Goal: Task Accomplishment & Management: Manage account settings

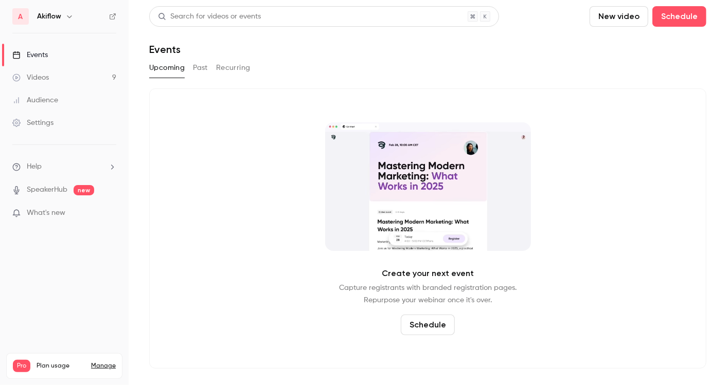
click at [47, 58] on div "Events" at bounding box center [30, 55] width 36 height 10
click at [197, 66] on button "Past" at bounding box center [200, 68] width 15 height 16
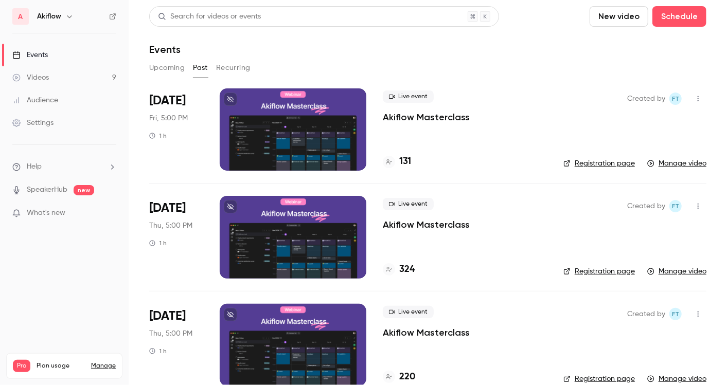
click at [694, 100] on icon "button" at bounding box center [698, 98] width 8 height 7
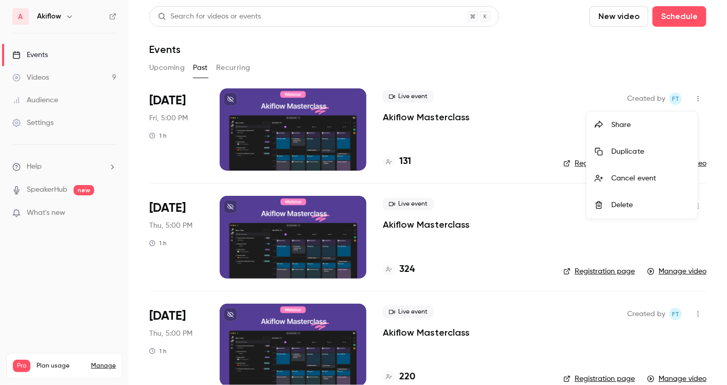
click at [647, 152] on div "Duplicate" at bounding box center [650, 152] width 78 height 10
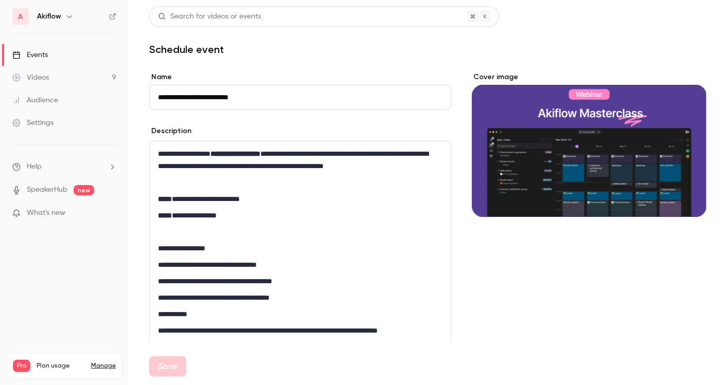
click at [293, 101] on input "**********" at bounding box center [300, 97] width 302 height 25
type input "**********"
click at [196, 197] on p "**********" at bounding box center [298, 199] width 280 height 12
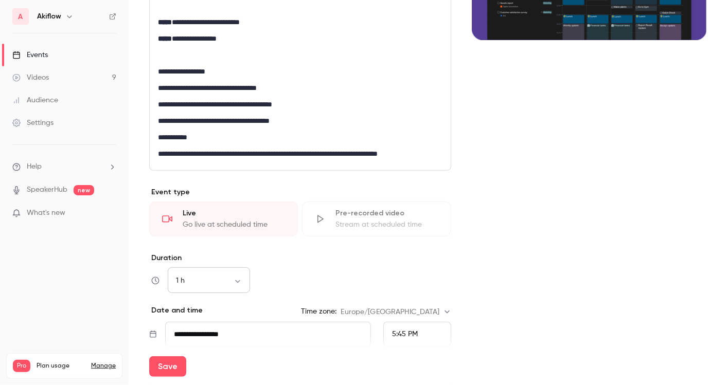
scroll to position [257, 0]
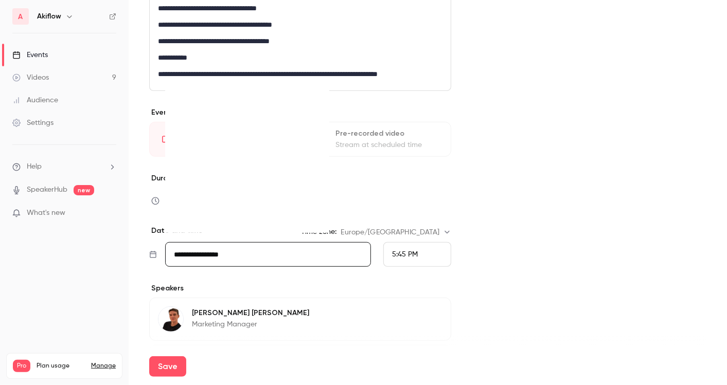
click at [233, 254] on input "**********" at bounding box center [268, 254] width 206 height 25
click at [261, 165] on div "18" at bounding box center [269, 169] width 16 height 15
type input "**********"
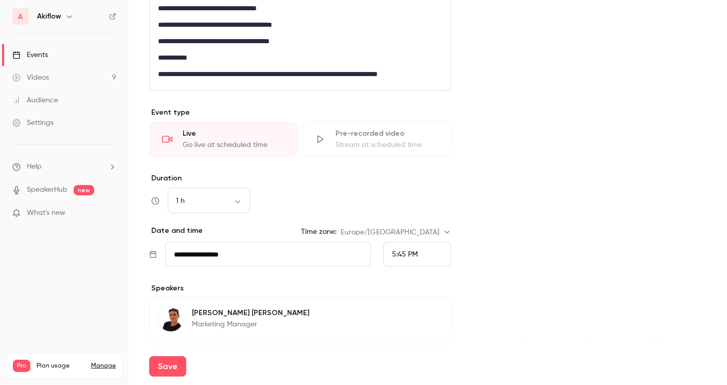
click at [399, 252] on span "5:45 PM" at bounding box center [405, 254] width 26 height 7
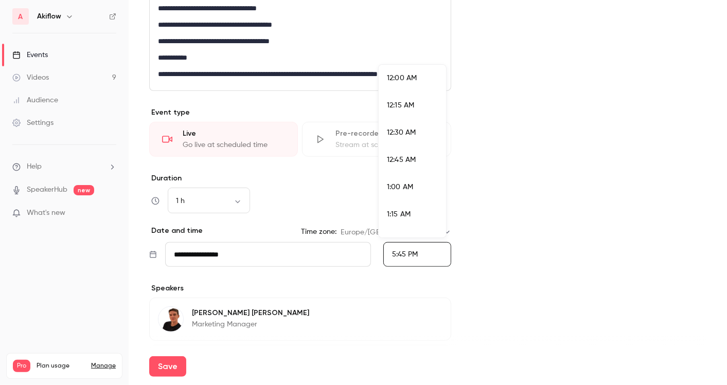
scroll to position [1863, 0]
click at [411, 79] on li "5:00 PM" at bounding box center [412, 69] width 67 height 27
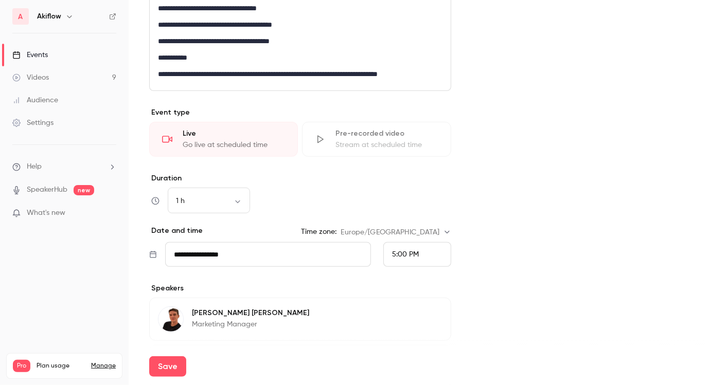
drag, startPoint x: 488, startPoint y: 184, endPoint x: 482, endPoint y: 266, distance: 82.0
click at [482, 266] on div "Cover image" at bounding box center [589, 163] width 235 height 696
click at [163, 364] on button "Save" at bounding box center [167, 367] width 37 height 21
type input "**********"
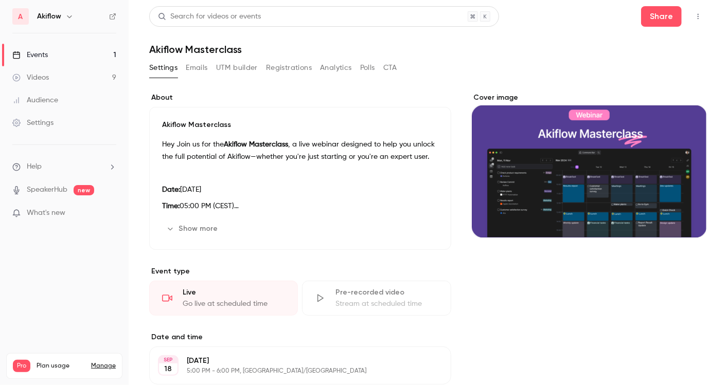
scroll to position [46, 0]
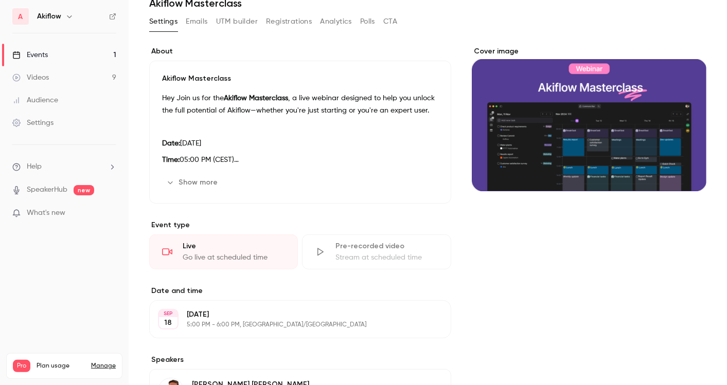
drag, startPoint x: 282, startPoint y: 314, endPoint x: 188, endPoint y: 308, distance: 94.4
click at [188, 308] on div "SEP 18 Thursday, September 18 5:00 PM - 6:00 PM, Europe/Madrid Edit" at bounding box center [300, 319] width 302 height 38
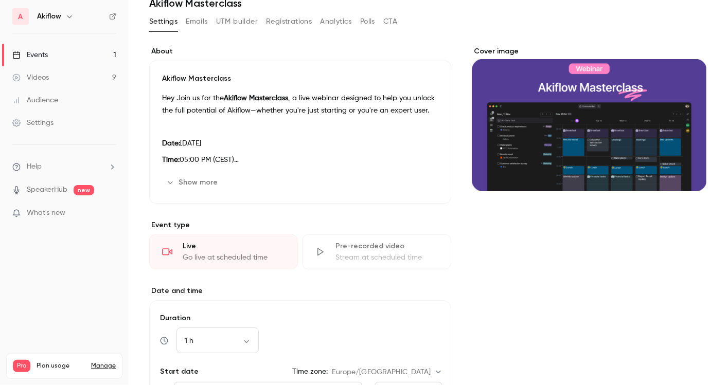
drag, startPoint x: 292, startPoint y: 135, endPoint x: 181, endPoint y: 140, distance: 111.8
click at [181, 140] on div "Hey Join us for the Akiflow Masterclass , a live webinar designed to help you u…" at bounding box center [300, 129] width 276 height 74
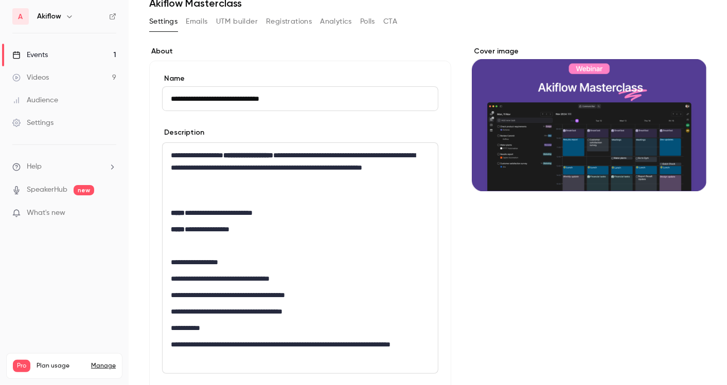
type input "**********"
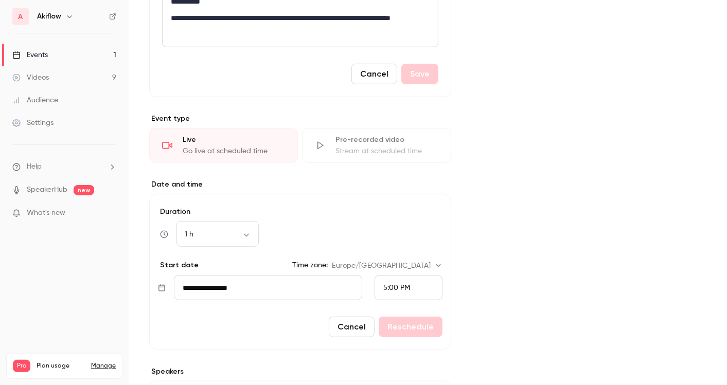
scroll to position [374, 0]
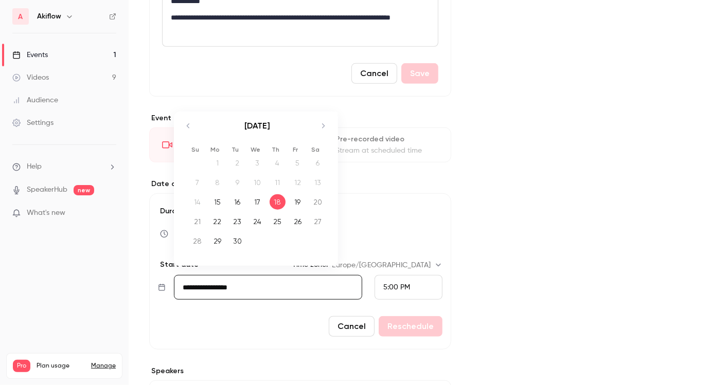
drag, startPoint x: 256, startPoint y: 291, endPoint x: 175, endPoint y: 280, distance: 81.4
click at [175, 280] on input "**********" at bounding box center [268, 287] width 188 height 25
click at [596, 242] on div "Cover image" at bounding box center [589, 158] width 235 height 879
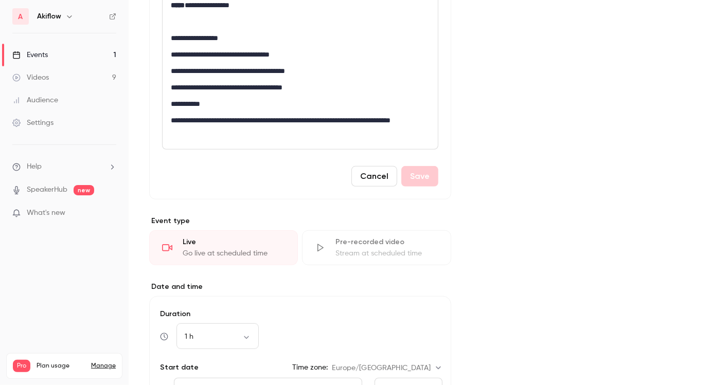
scroll to position [190, 0]
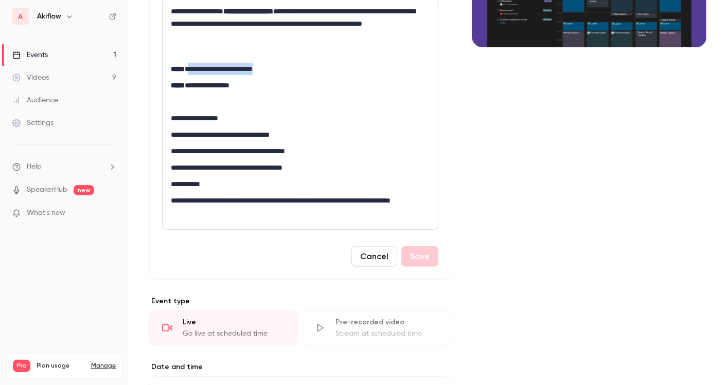
drag, startPoint x: 191, startPoint y: 66, endPoint x: 287, endPoint y: 60, distance: 95.9
click at [287, 60] on div "**********" at bounding box center [300, 114] width 275 height 231
click at [414, 254] on button "Save" at bounding box center [419, 256] width 37 height 21
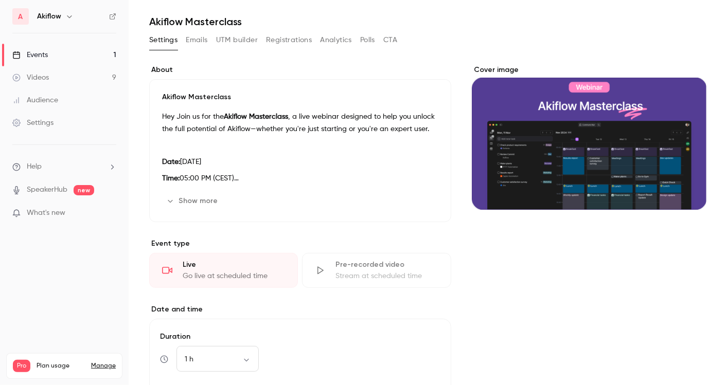
scroll to position [29, 0]
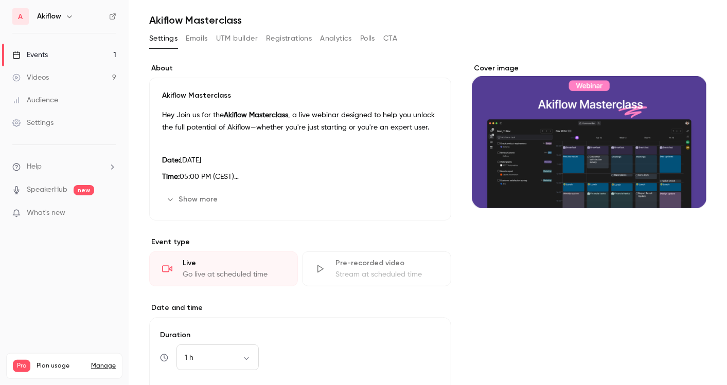
click at [188, 203] on button "Show more" at bounding box center [193, 199] width 62 height 16
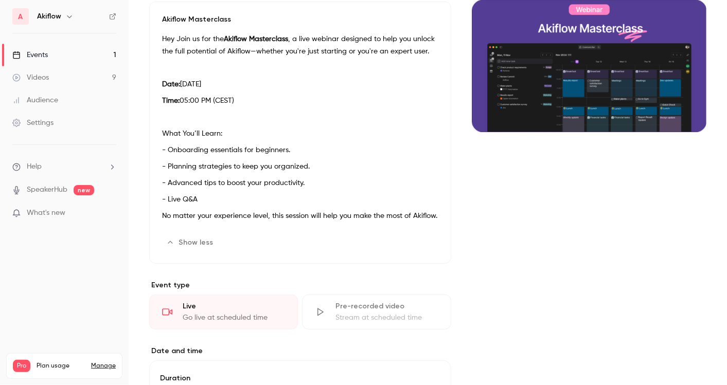
scroll to position [0, 0]
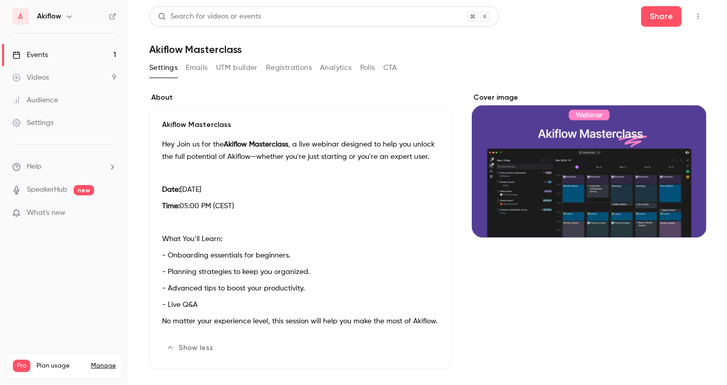
click at [695, 23] on button "button" at bounding box center [698, 16] width 16 height 16
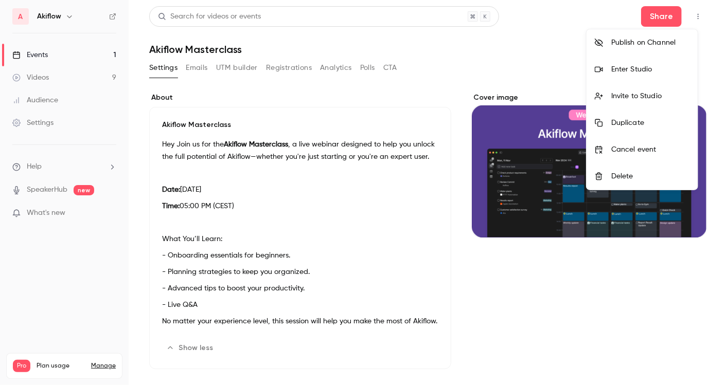
click at [656, 10] on div at bounding box center [363, 192] width 727 height 385
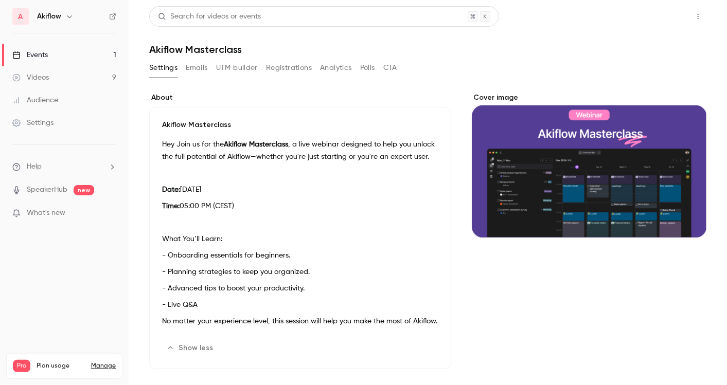
click at [656, 16] on button "Share" at bounding box center [661, 16] width 41 height 21
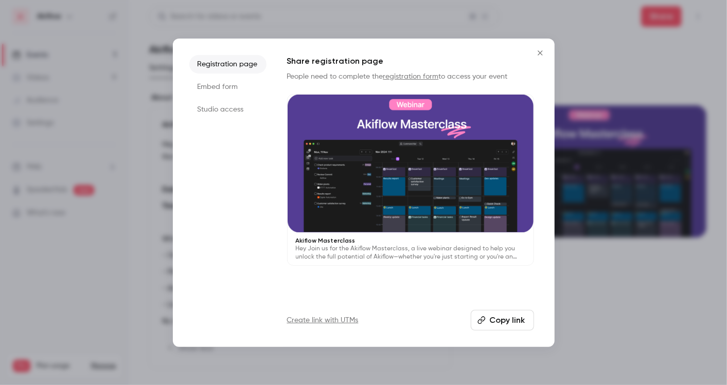
click at [494, 326] on button "Copy link" at bounding box center [502, 320] width 63 height 21
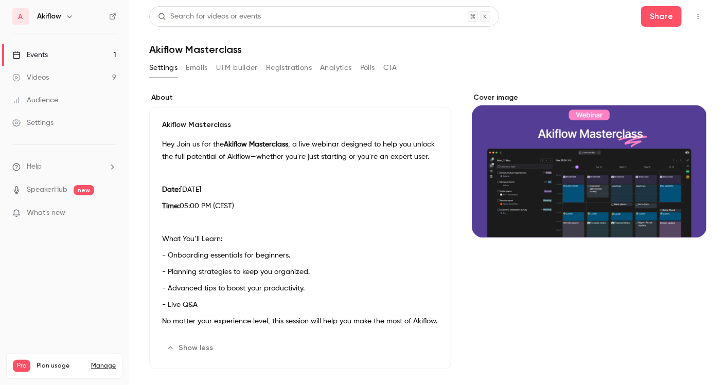
click at [694, 13] on icon "button" at bounding box center [698, 16] width 8 height 7
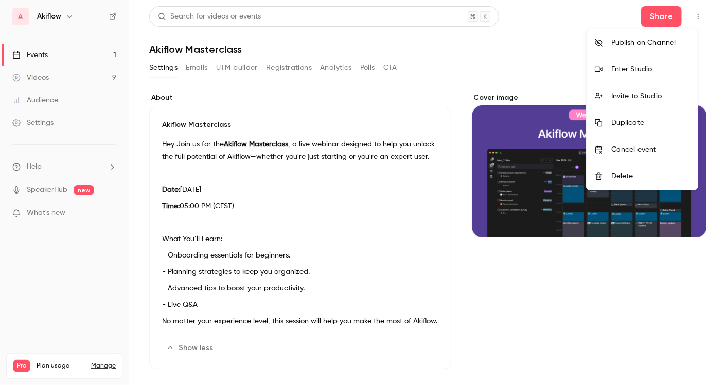
click at [398, 300] on div at bounding box center [363, 192] width 727 height 385
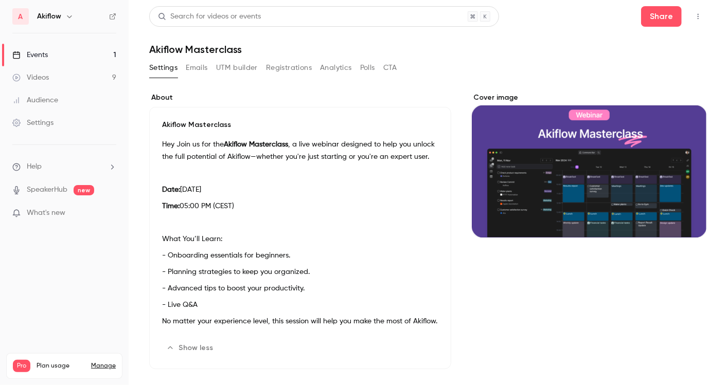
click at [236, 69] on button "UTM builder" at bounding box center [237, 68] width 42 height 16
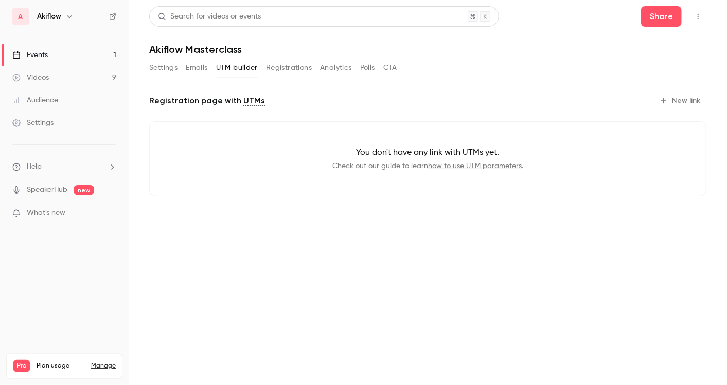
click at [184, 72] on div "Settings Emails UTM builder Registrations Analytics Polls CTA" at bounding box center [273, 68] width 248 height 16
click at [205, 67] on button "Emails" at bounding box center [197, 68] width 22 height 16
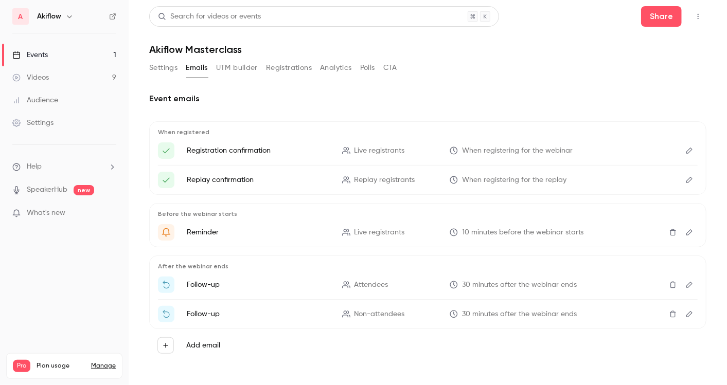
click at [164, 62] on button "Settings" at bounding box center [163, 68] width 28 height 16
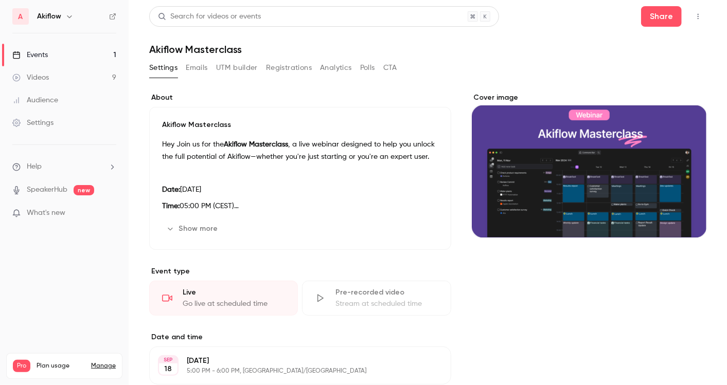
click at [694, 20] on icon "button" at bounding box center [698, 16] width 8 height 7
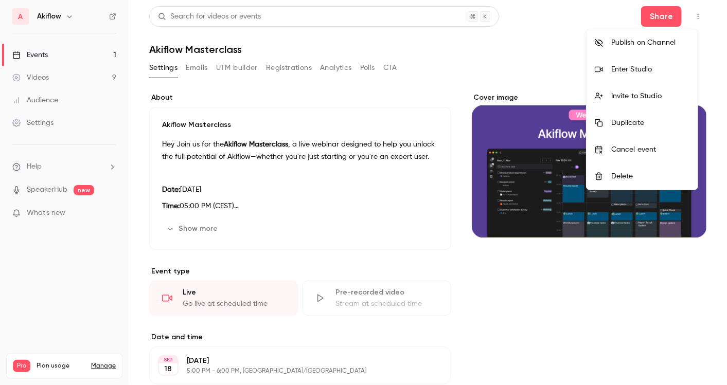
click at [649, 12] on div at bounding box center [363, 192] width 727 height 385
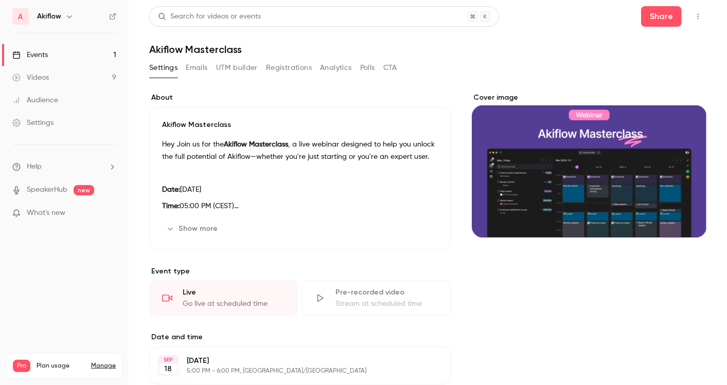
click at [649, 12] on button "Share" at bounding box center [661, 16] width 41 height 21
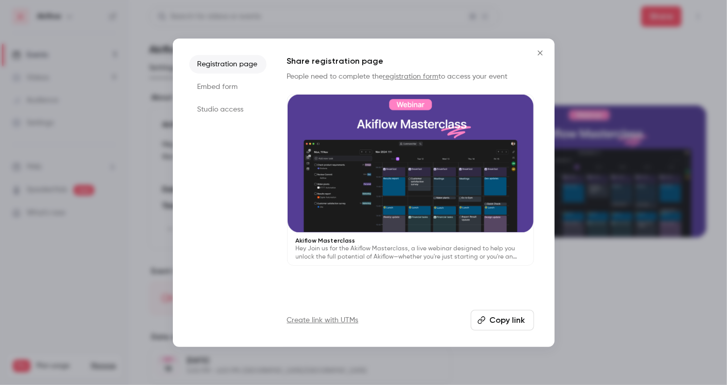
click at [511, 322] on button "Copy link" at bounding box center [502, 320] width 63 height 21
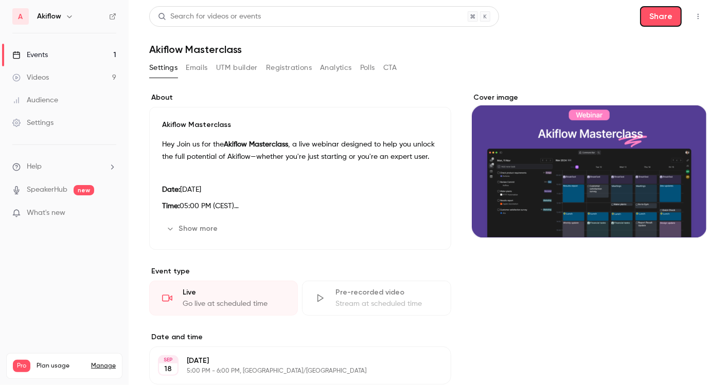
click at [653, 17] on button "Share" at bounding box center [661, 16] width 42 height 21
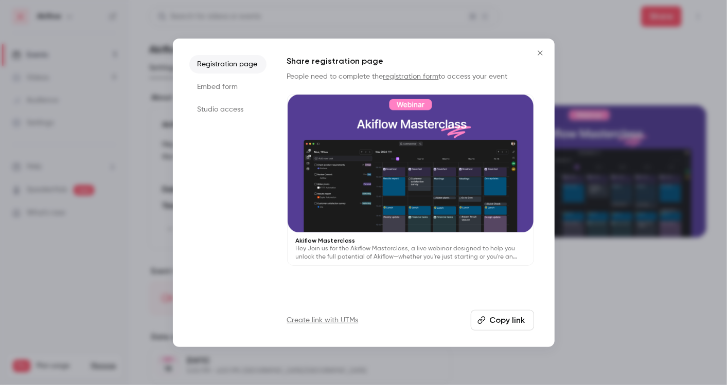
click at [515, 313] on button "Copy link" at bounding box center [502, 320] width 63 height 21
click at [587, 327] on div at bounding box center [363, 192] width 727 height 385
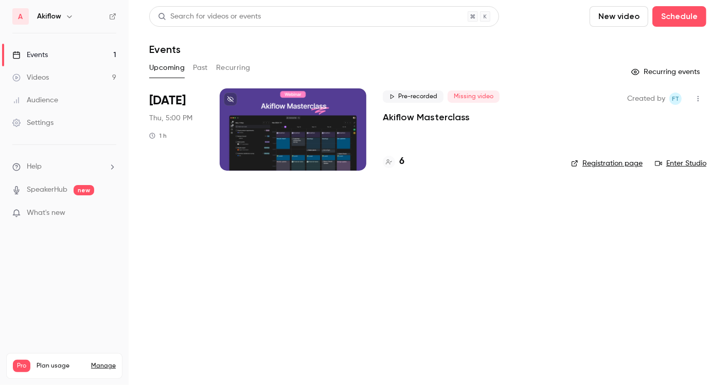
click at [58, 215] on span "What's new" at bounding box center [46, 213] width 39 height 11
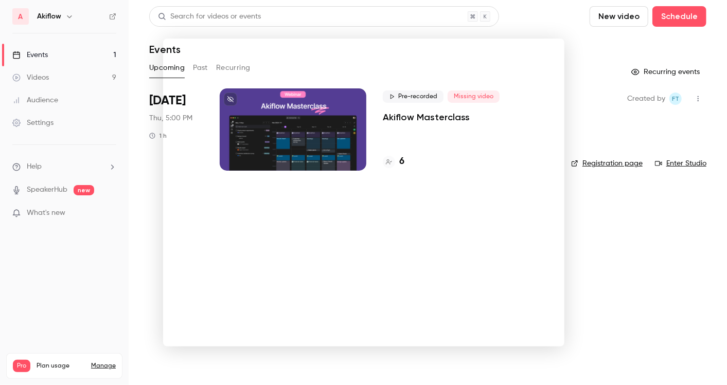
click at [103, 364] on div at bounding box center [363, 192] width 727 height 385
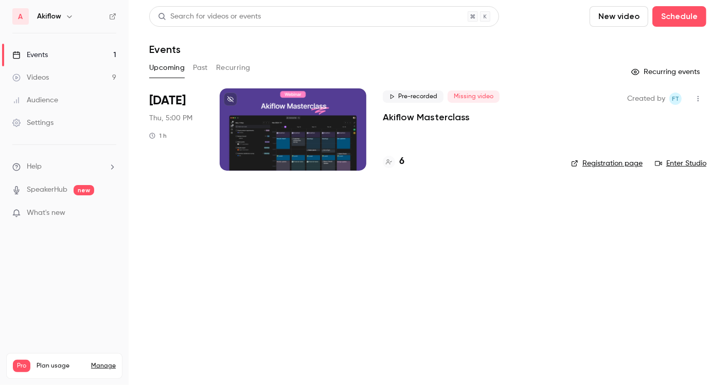
click at [102, 362] on link "Manage" at bounding box center [103, 366] width 25 height 8
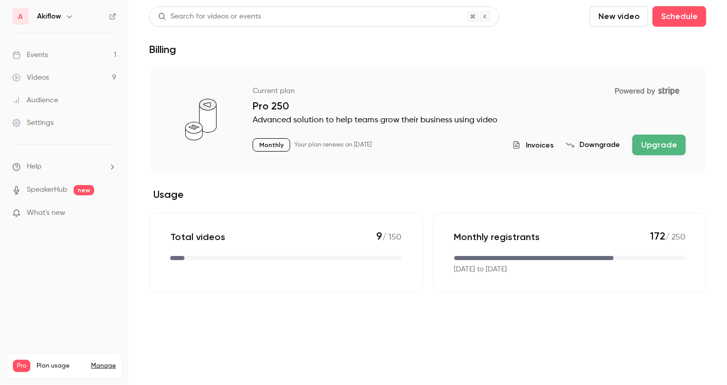
click at [20, 123] on icon at bounding box center [16, 123] width 8 height 8
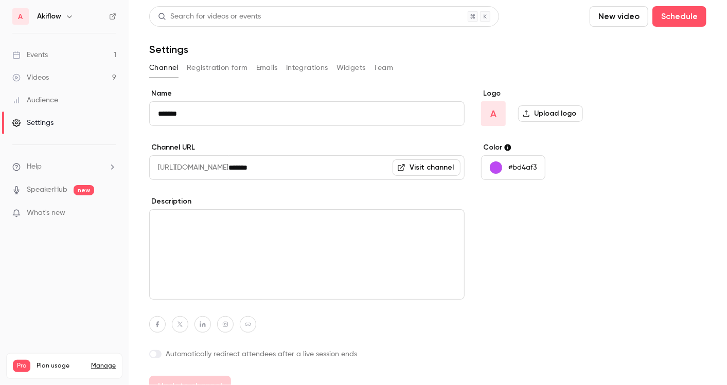
click at [391, 63] on button "Team" at bounding box center [384, 68] width 20 height 16
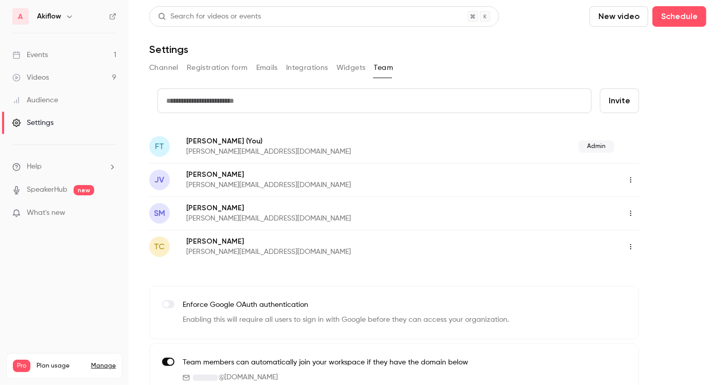
click at [628, 175] on button "button" at bounding box center [631, 180] width 16 height 16
click at [538, 302] on div at bounding box center [363, 192] width 727 height 385
click at [163, 362] on label at bounding box center [168, 362] width 12 height 8
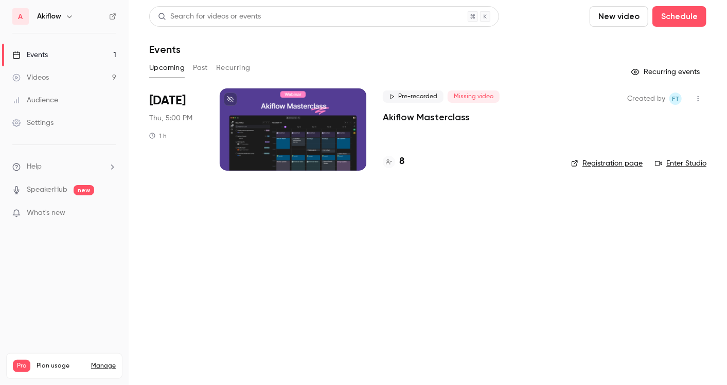
click at [400, 166] on h4 "8" at bounding box center [401, 162] width 5 height 14
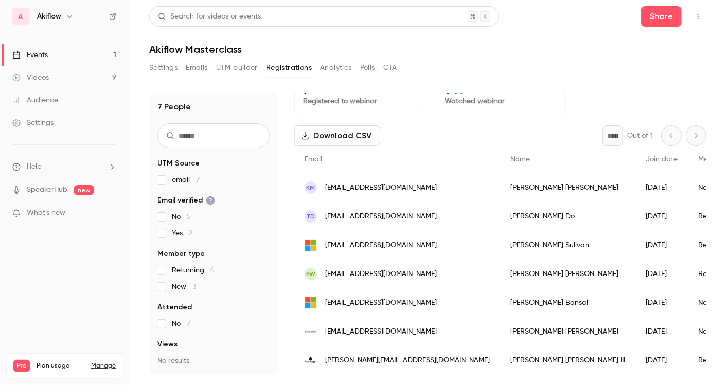
scroll to position [26, 0]
